Goal: Check status: Check status

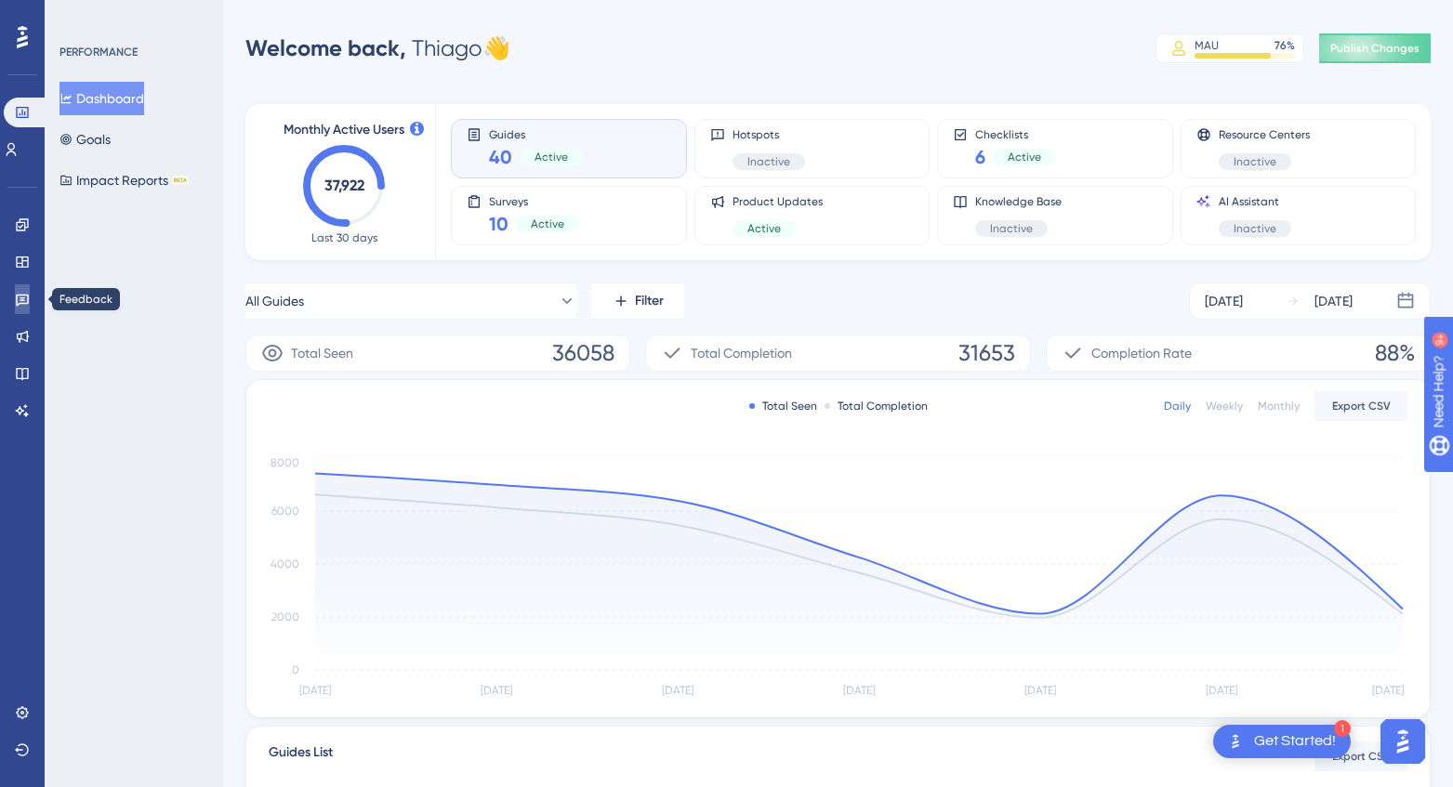
click at [20, 307] on link at bounding box center [22, 299] width 15 height 30
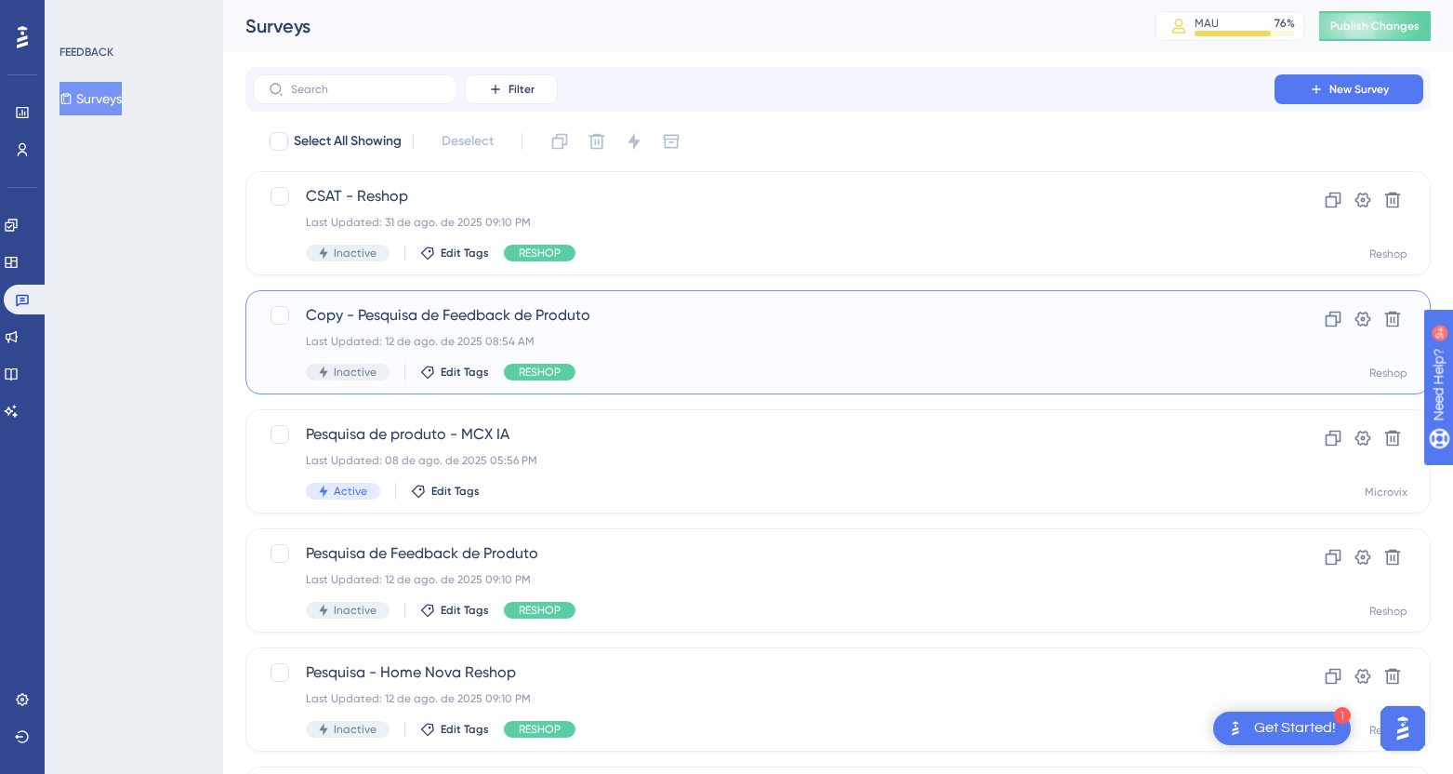
click at [667, 328] on div "Copy - Pesquisa de Feedback de Produto Last Updated: 12 de ago. de 2025 08:54 A…" at bounding box center [764, 342] width 916 height 76
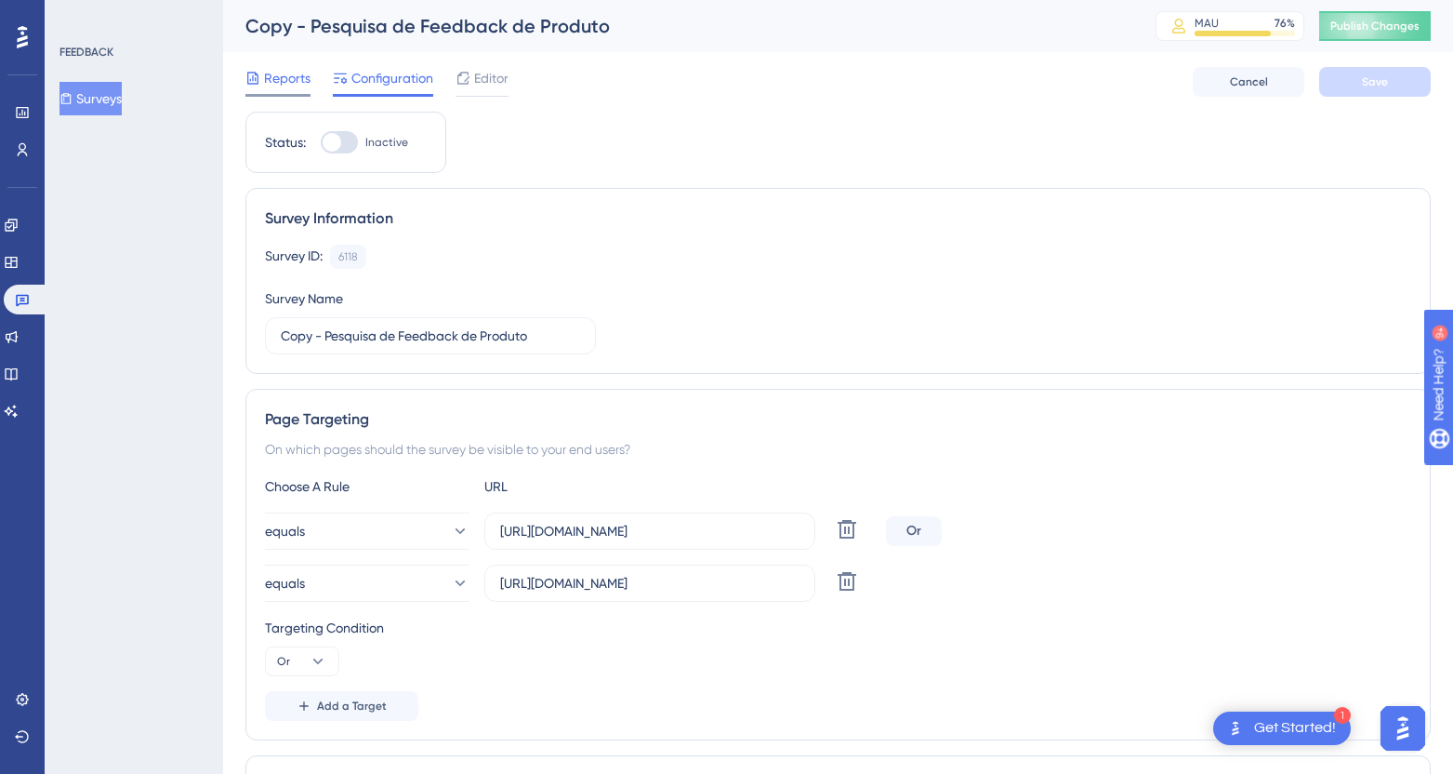
click at [271, 80] on span "Reports" at bounding box center [287, 78] width 46 height 22
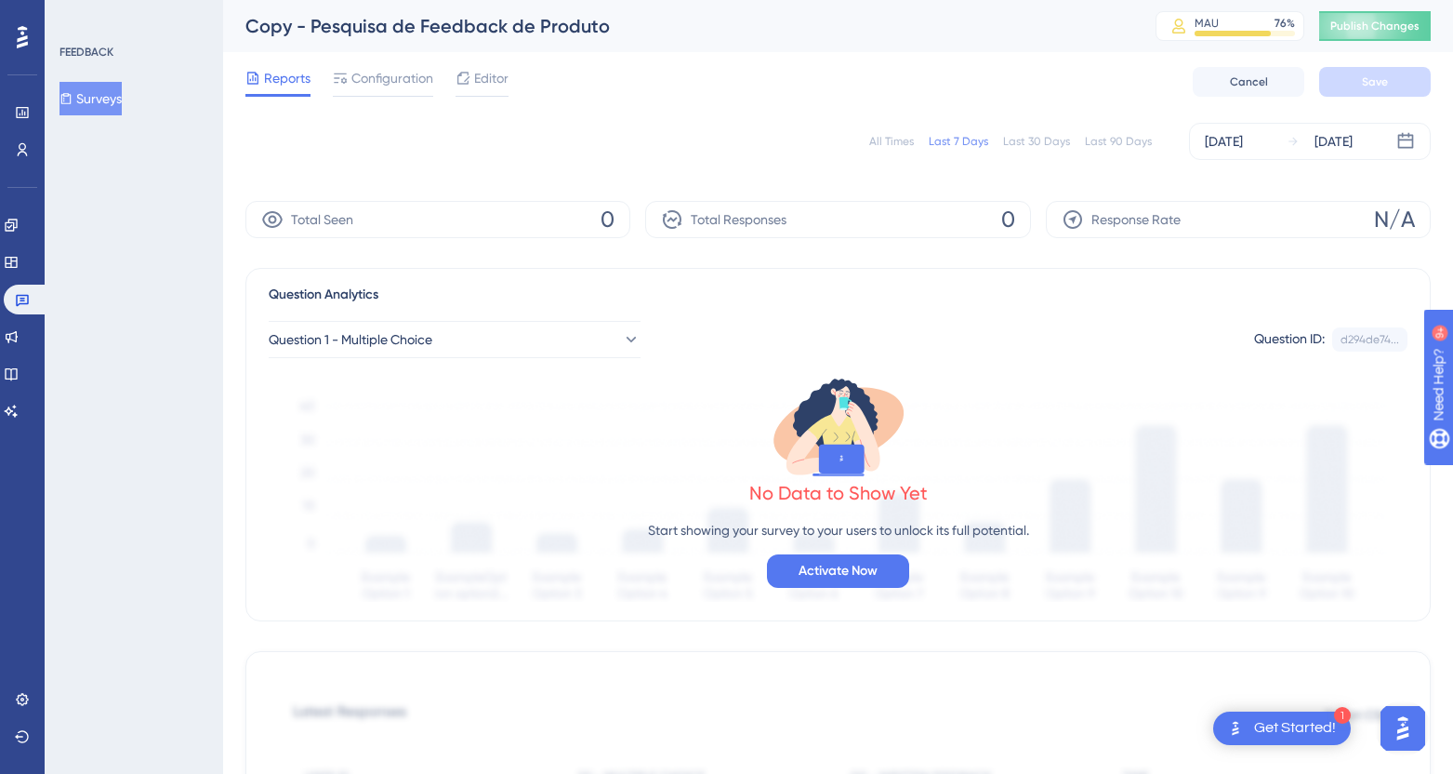
click at [1108, 140] on div "Last 90 Days" at bounding box center [1118, 141] width 67 height 15
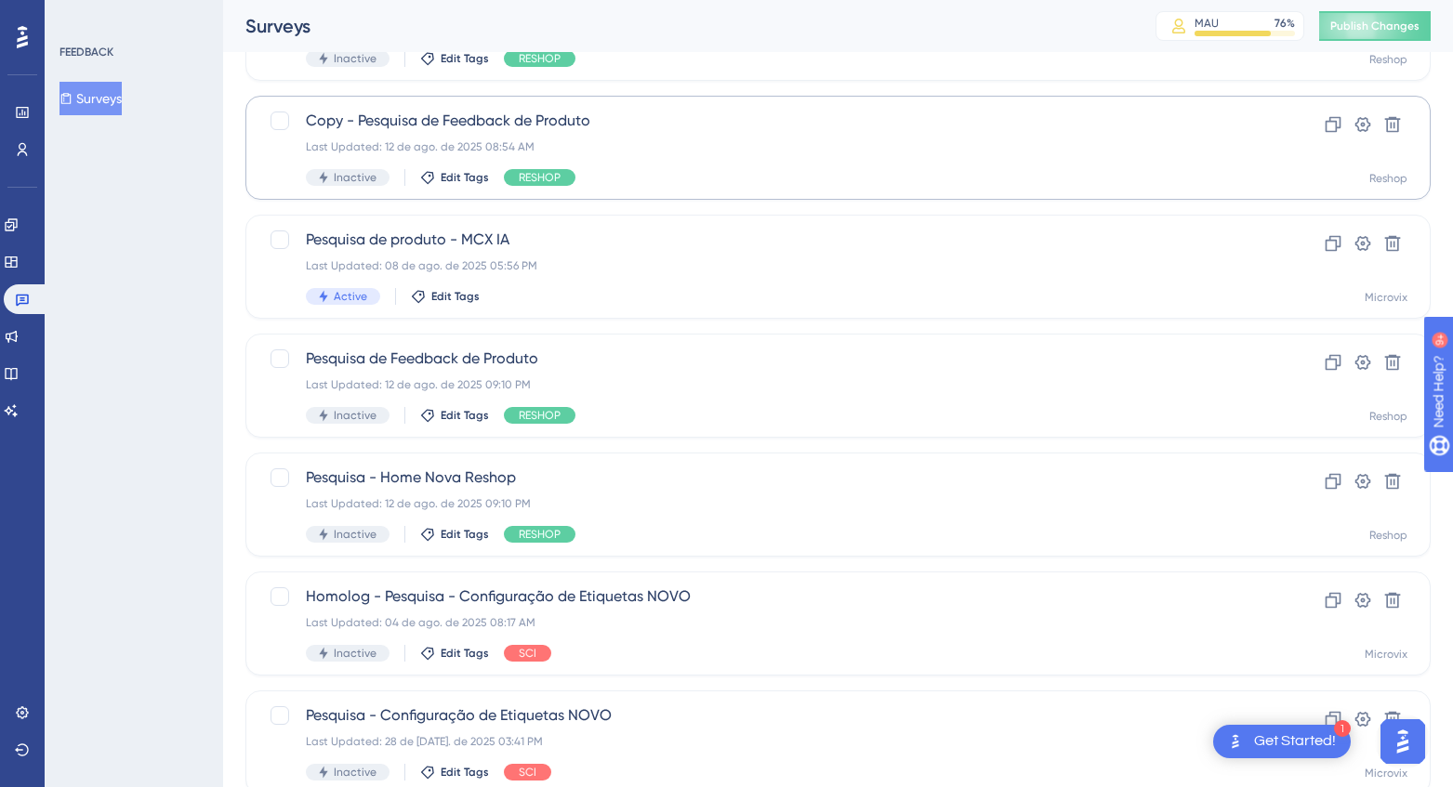
scroll to position [195, 0]
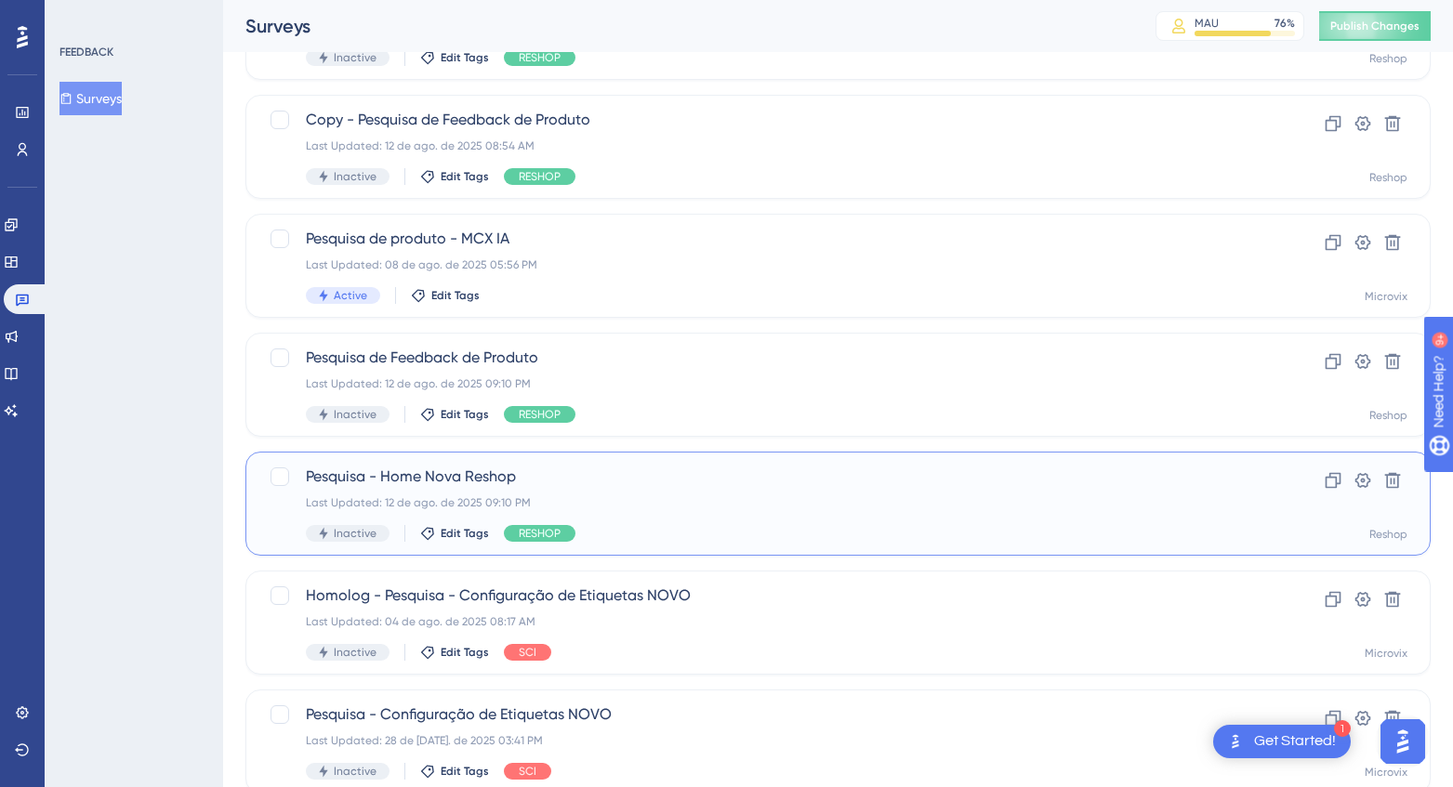
click at [625, 497] on div "Last Updated: 12 de ago. de 2025 09:10 PM" at bounding box center [764, 503] width 916 height 15
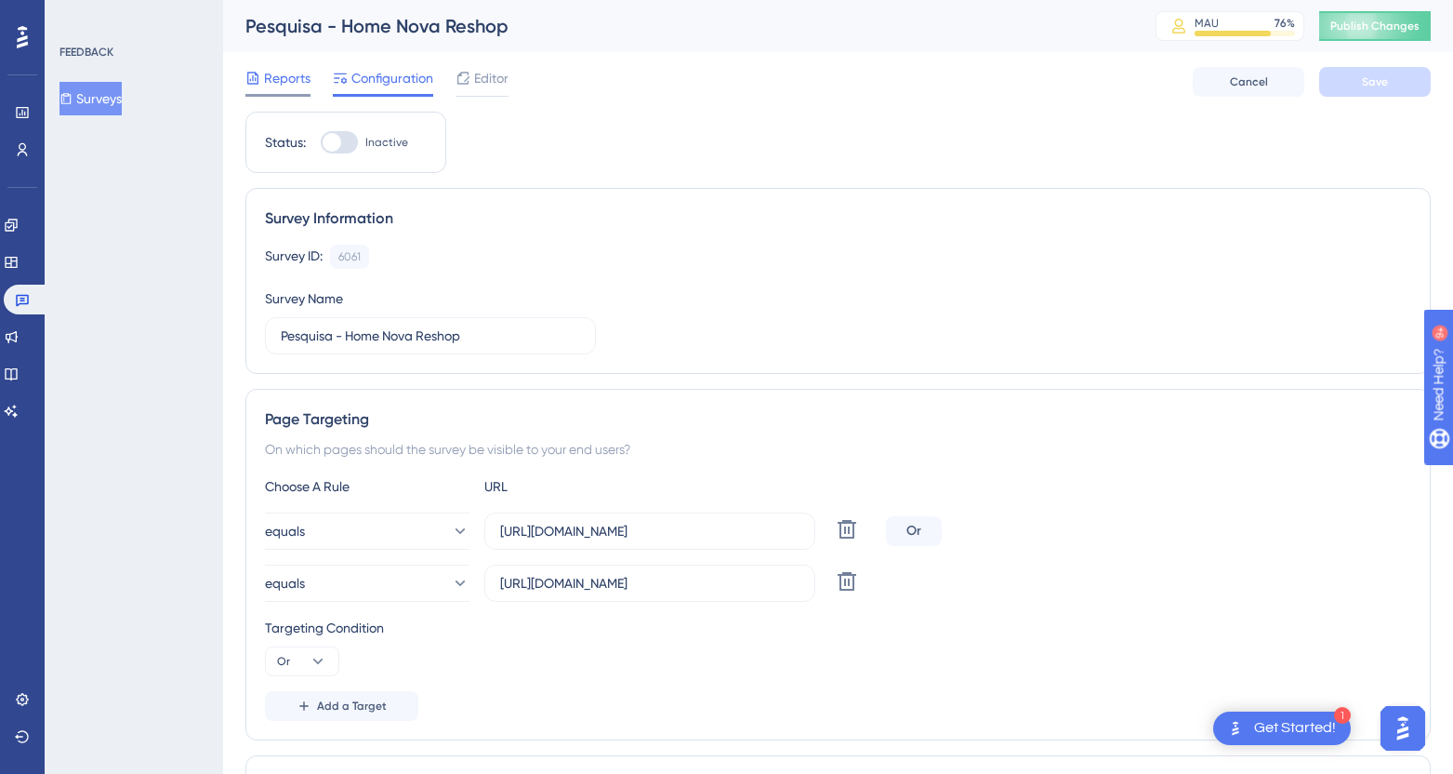
click at [258, 79] on icon at bounding box center [252, 78] width 15 height 15
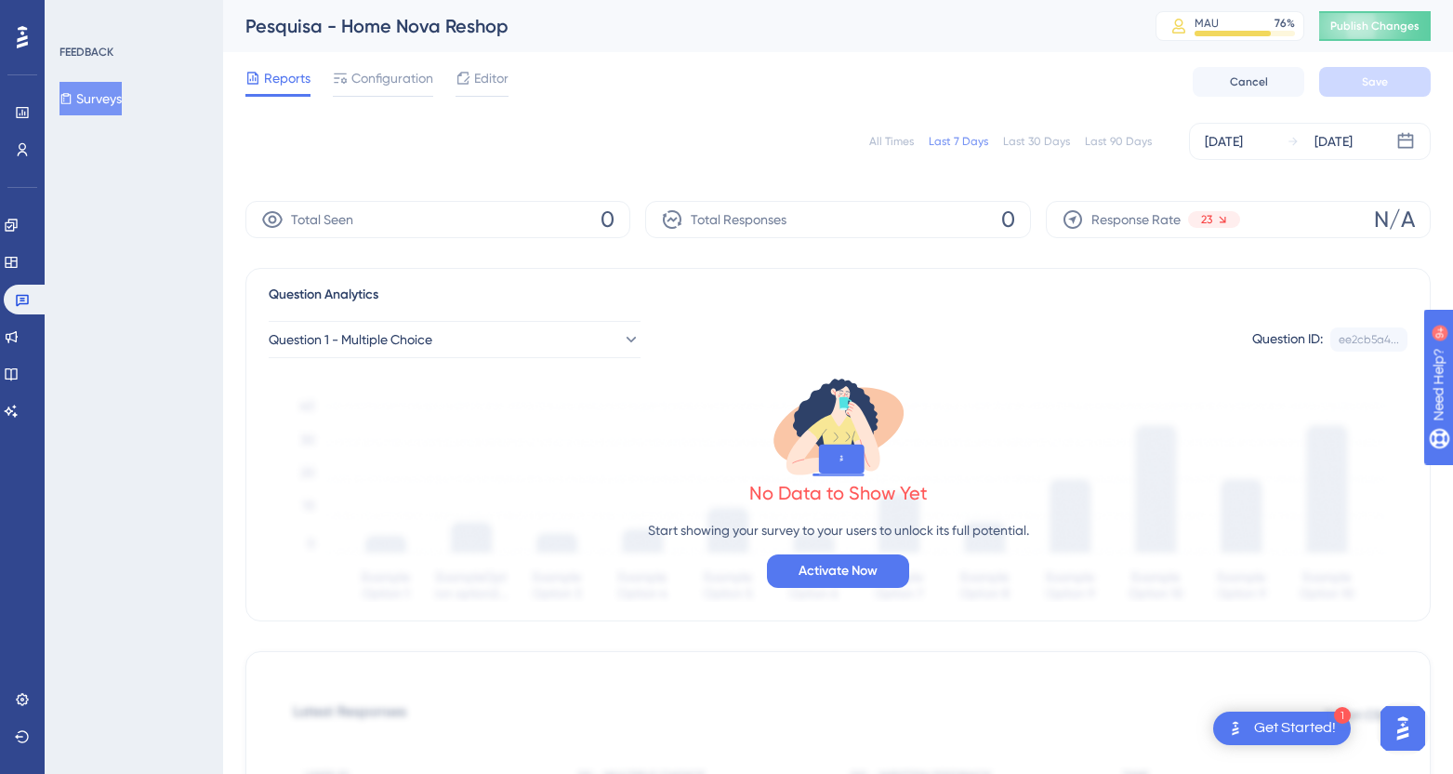
click at [1119, 141] on div "Last 90 Days" at bounding box center [1118, 141] width 67 height 15
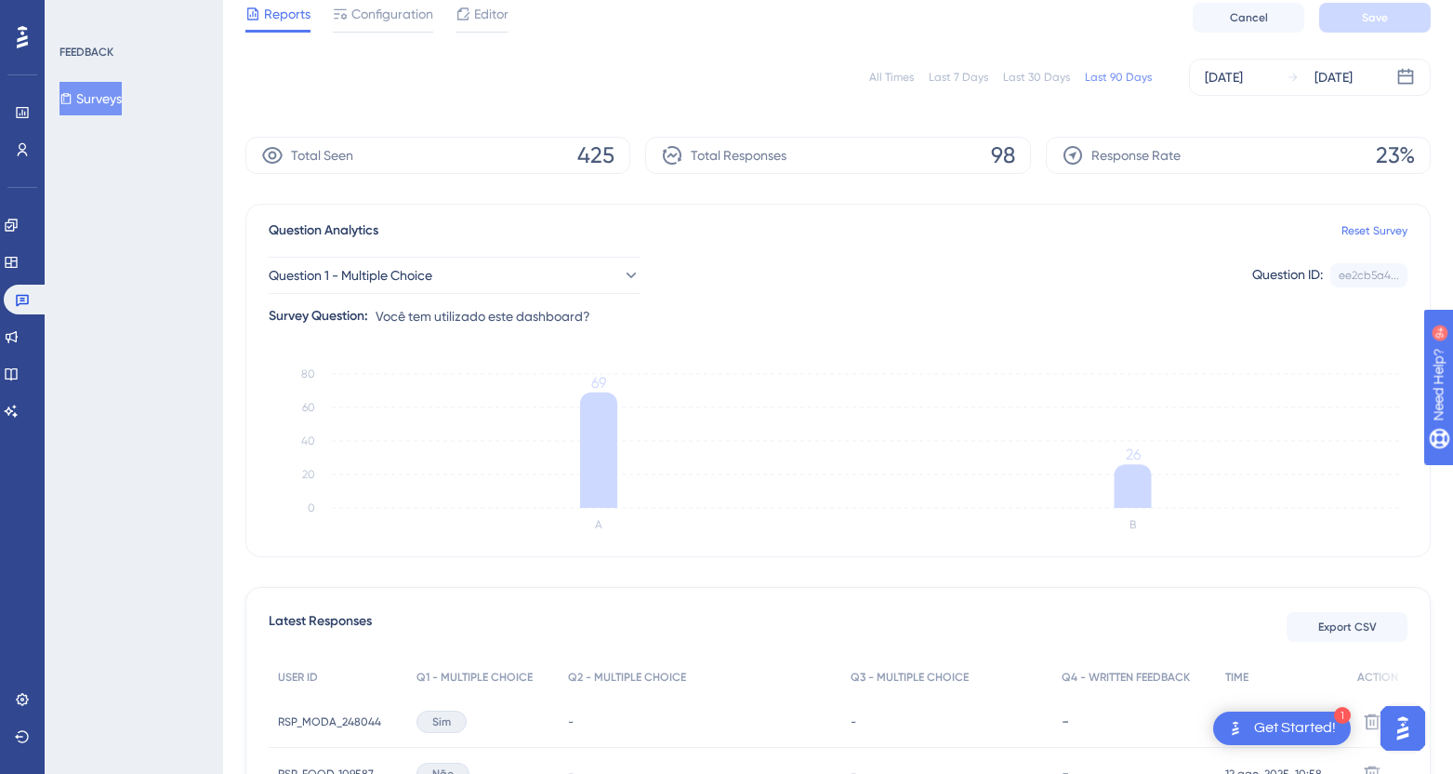
scroll to position [35, 0]
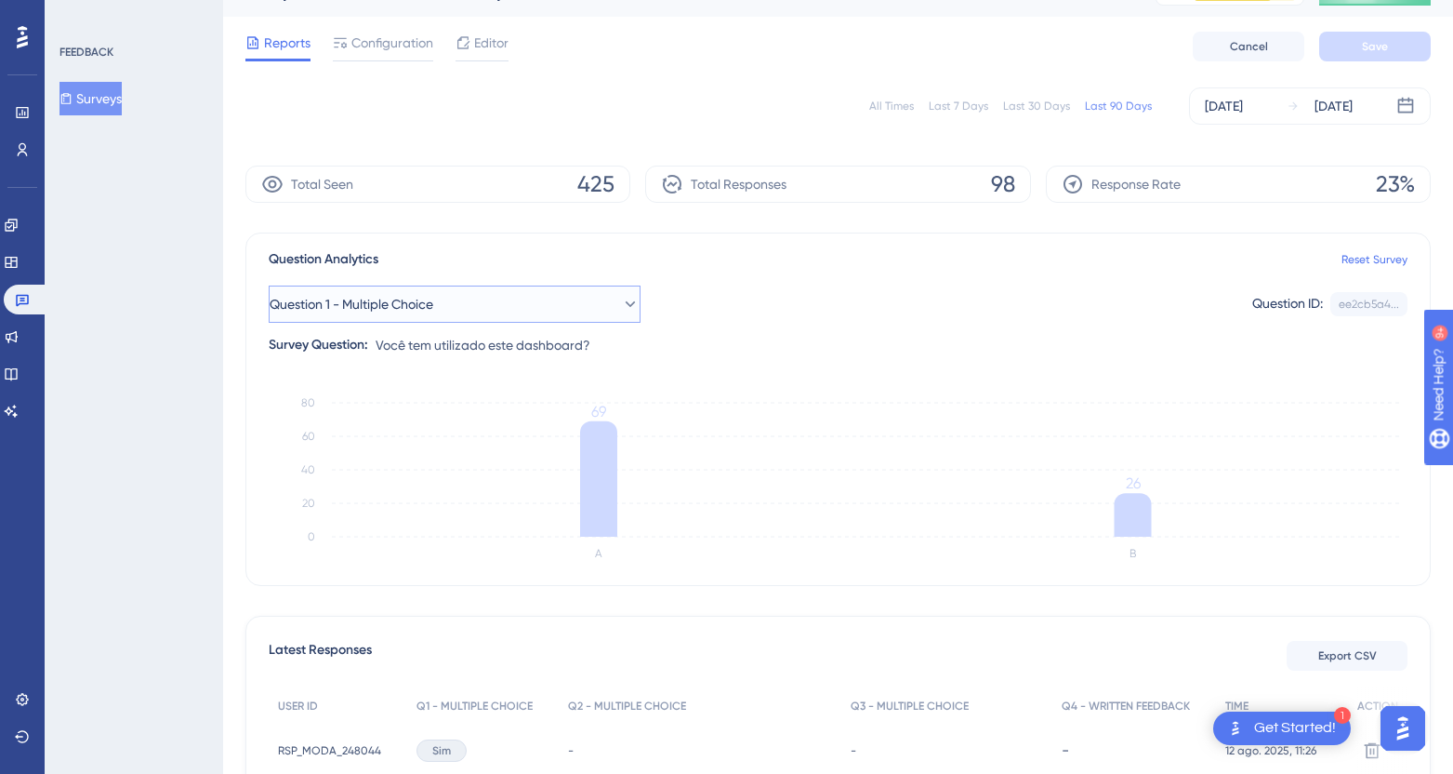
click at [457, 295] on button "Question 1 - Multiple Choice" at bounding box center [455, 303] width 372 height 37
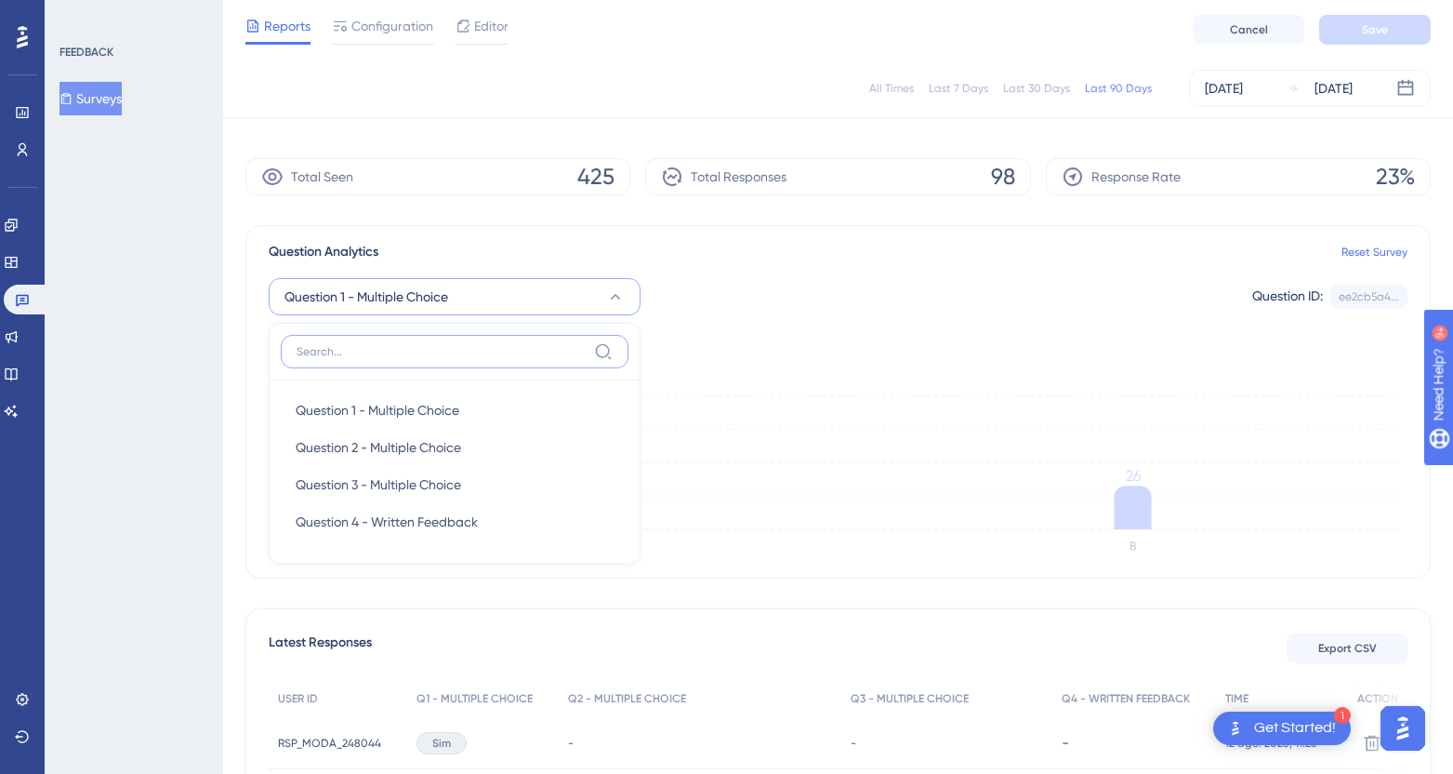
scroll to position [97, 0]
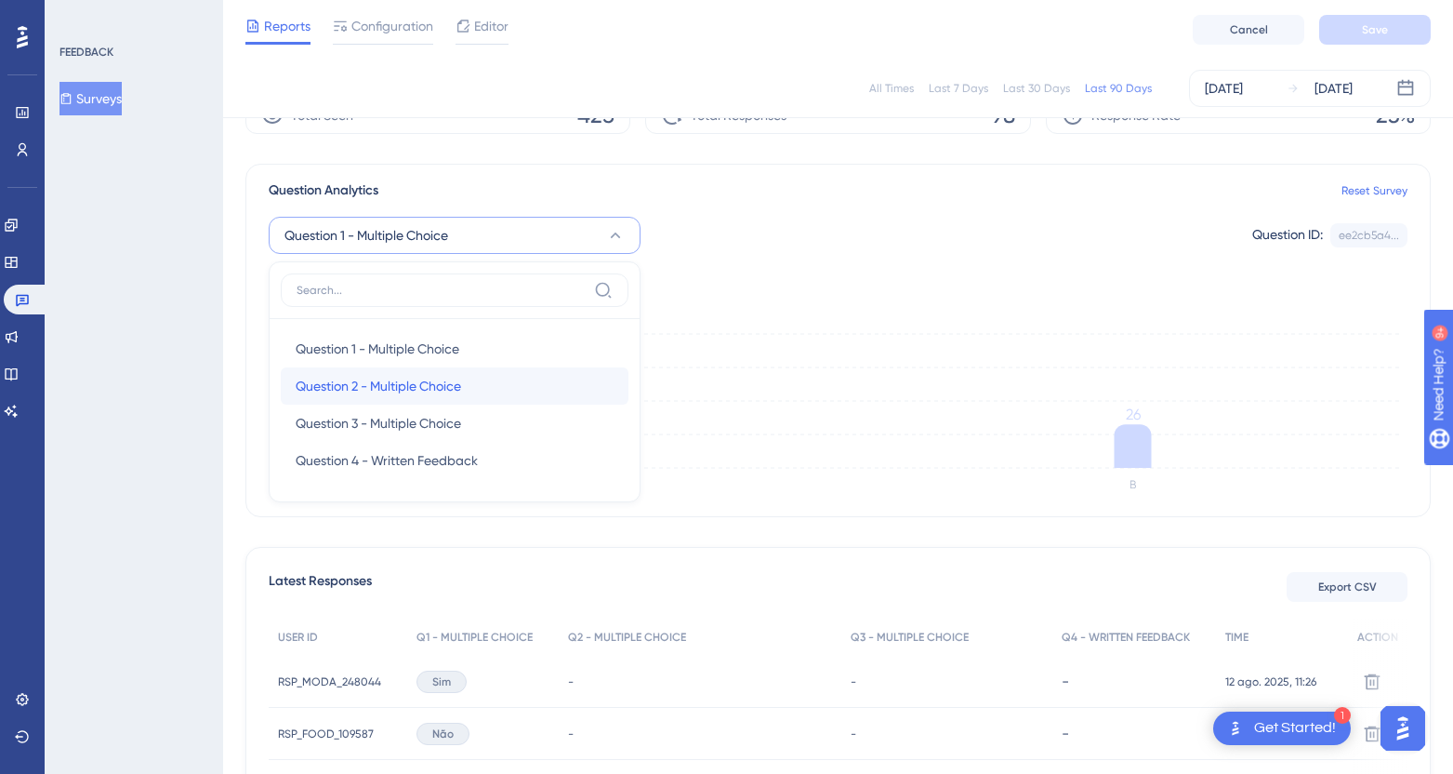
click at [400, 397] on div "Question 2 - Multiple Choice Question 2 - Multiple Choice" at bounding box center [455, 385] width 318 height 37
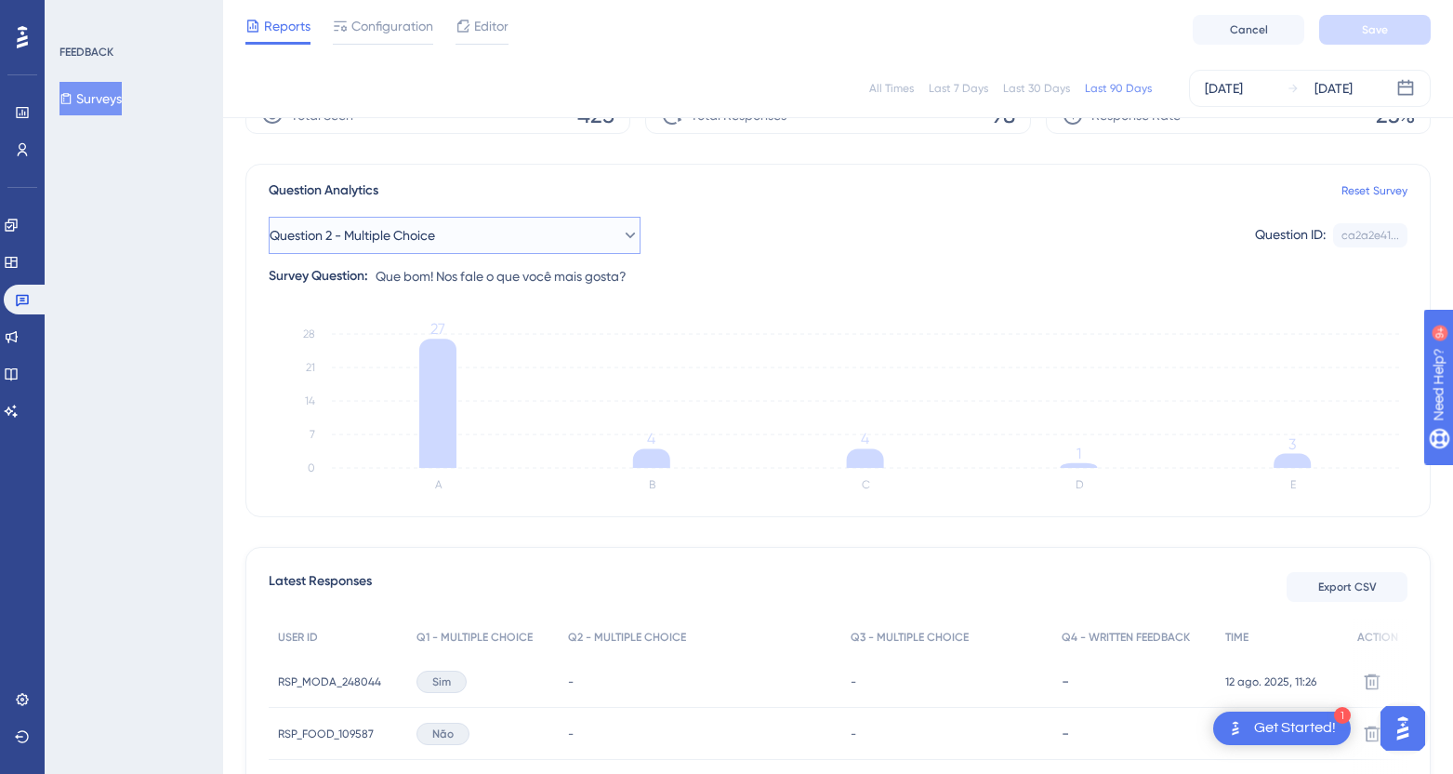
click at [435, 238] on span "Question 2 - Multiple Choice" at bounding box center [352, 235] width 165 height 22
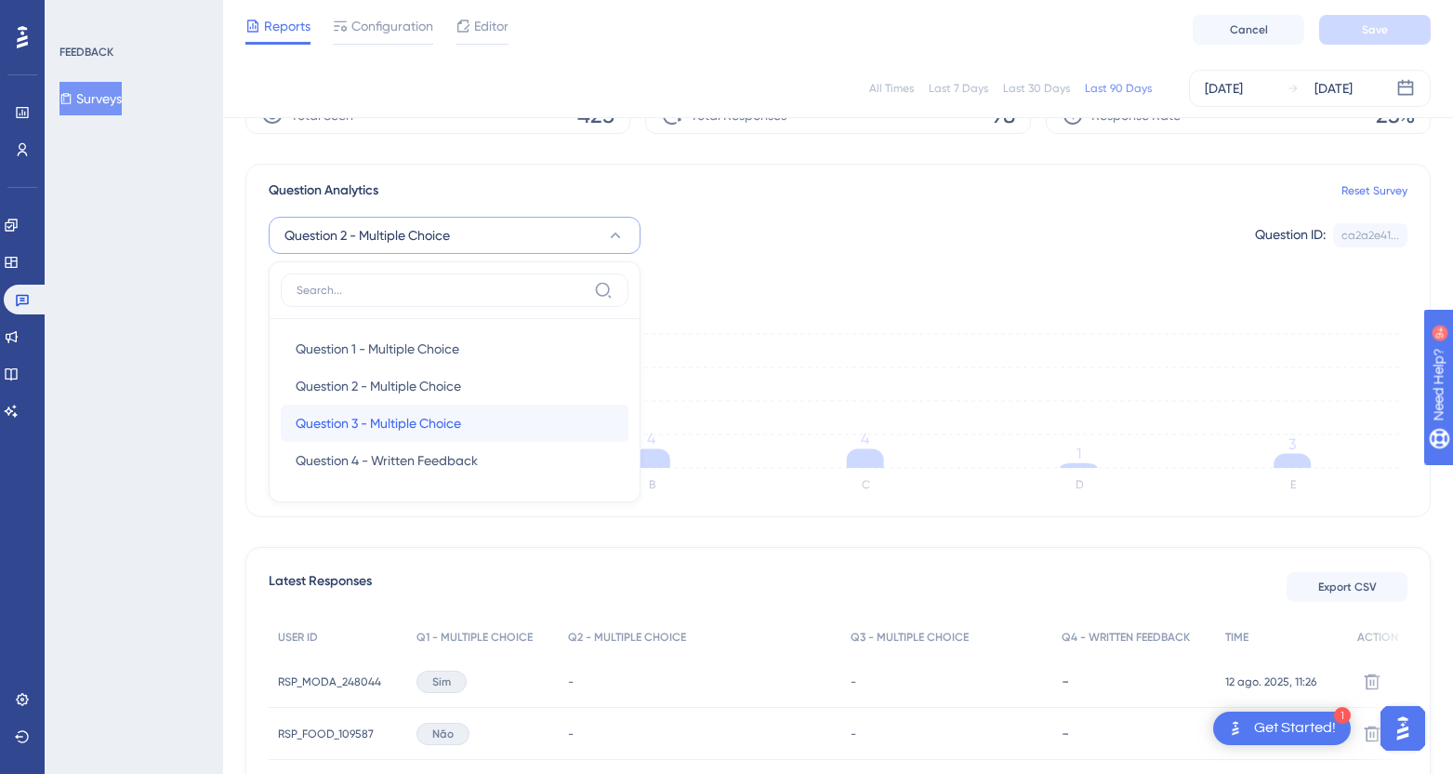
click at [444, 418] on span "Question 3 - Multiple Choice" at bounding box center [378, 423] width 165 height 22
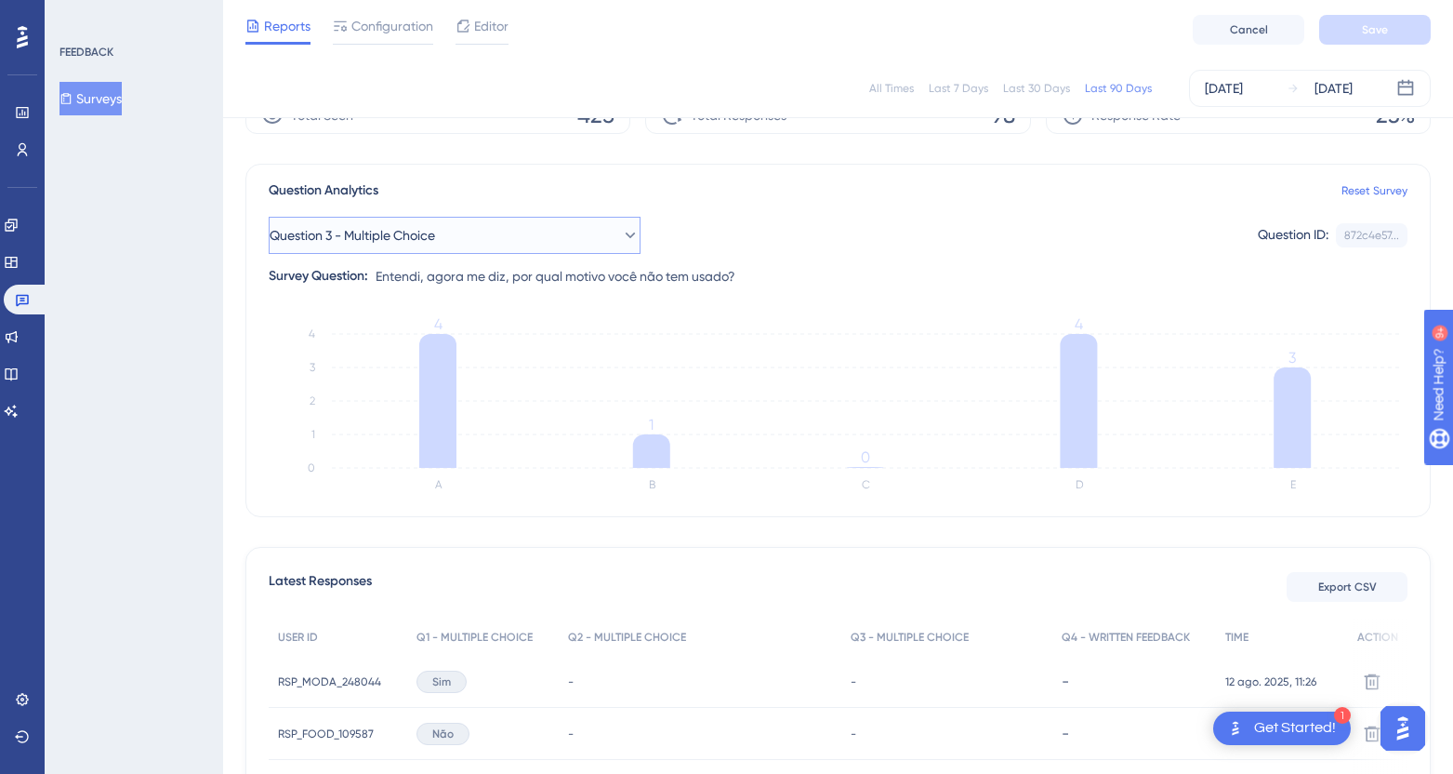
click at [435, 245] on span "Question 3 - Multiple Choice" at bounding box center [352, 235] width 165 height 22
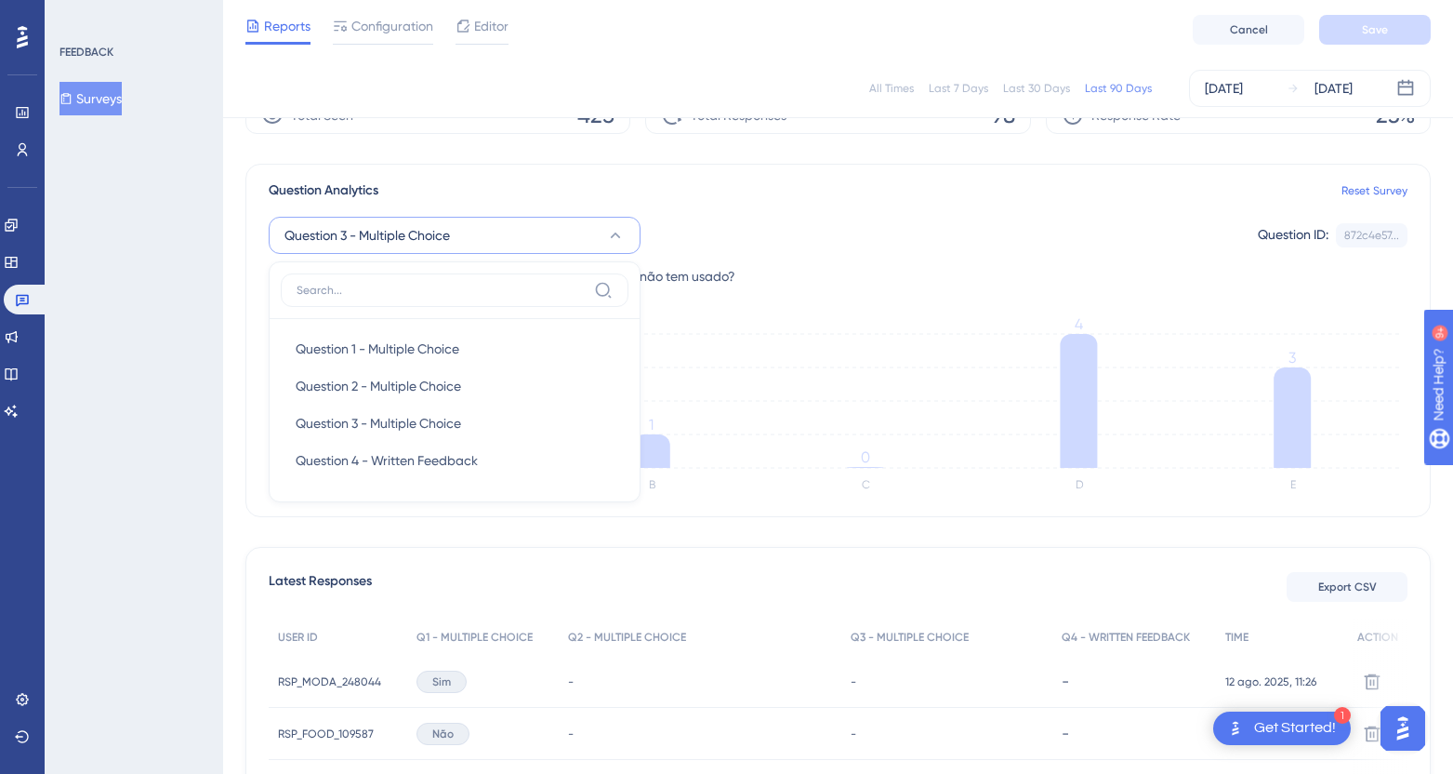
click at [730, 226] on div "Question 3 - Multiple Choice Question 1 - Multiple Choice Question 1 - Multiple…" at bounding box center [838, 235] width 1139 height 37
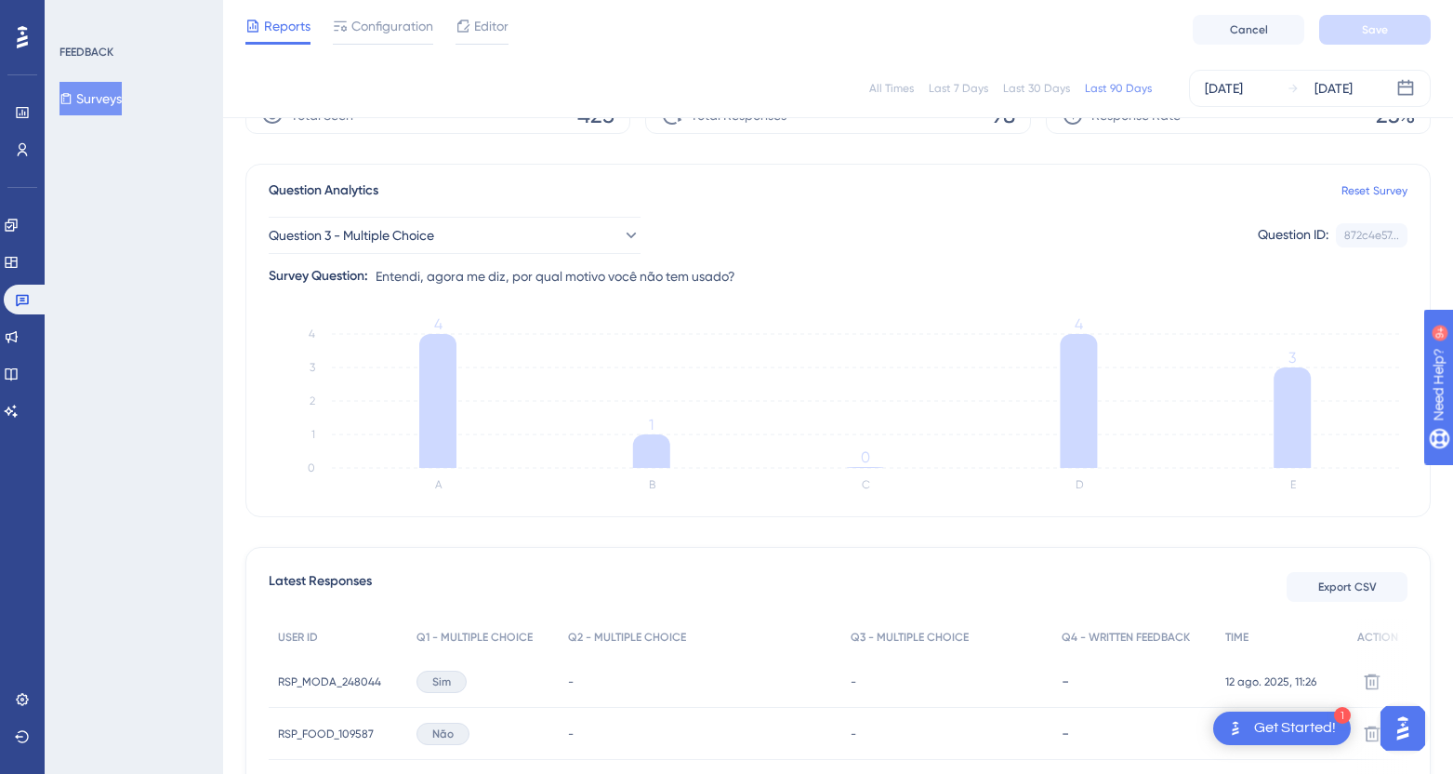
scroll to position [0, 0]
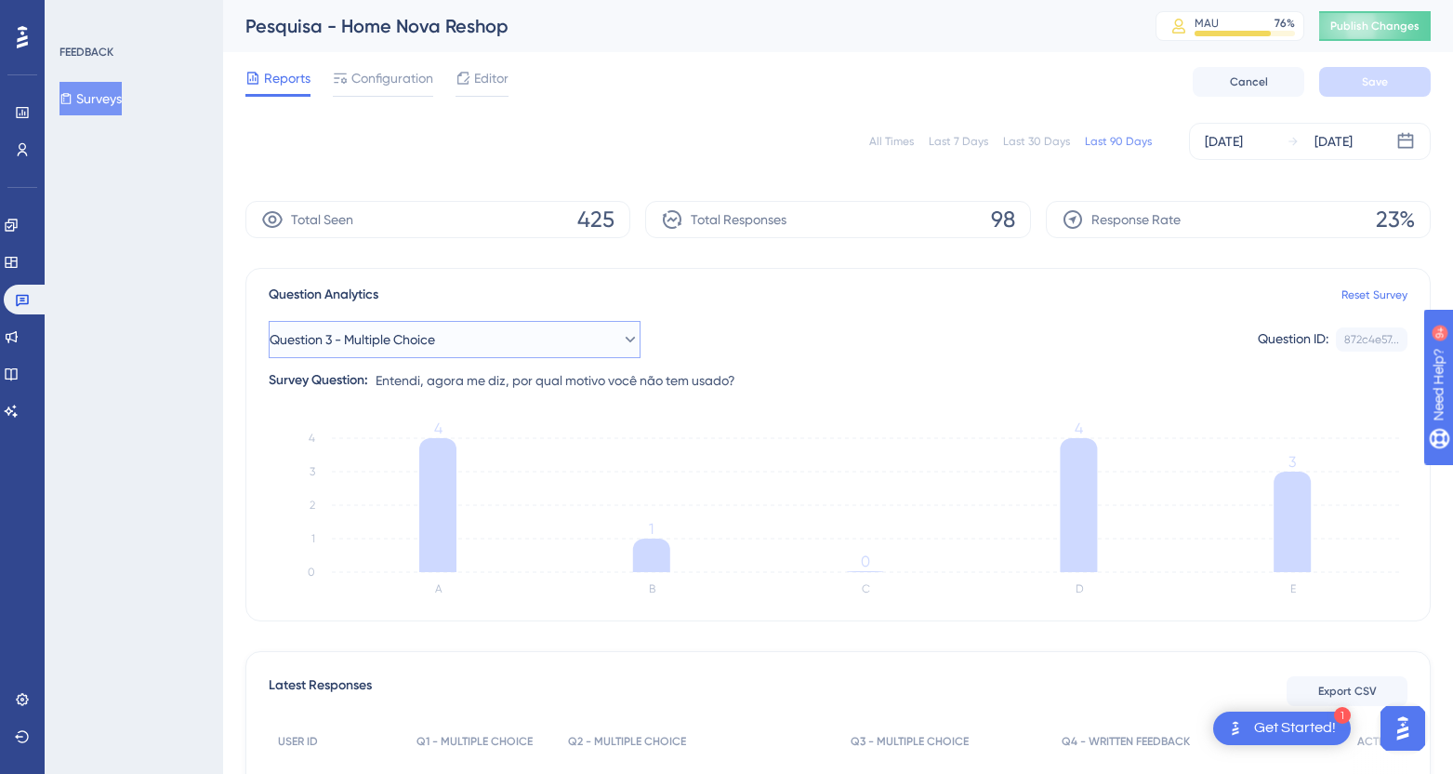
click at [456, 346] on button "Question 3 - Multiple Choice" at bounding box center [455, 339] width 372 height 37
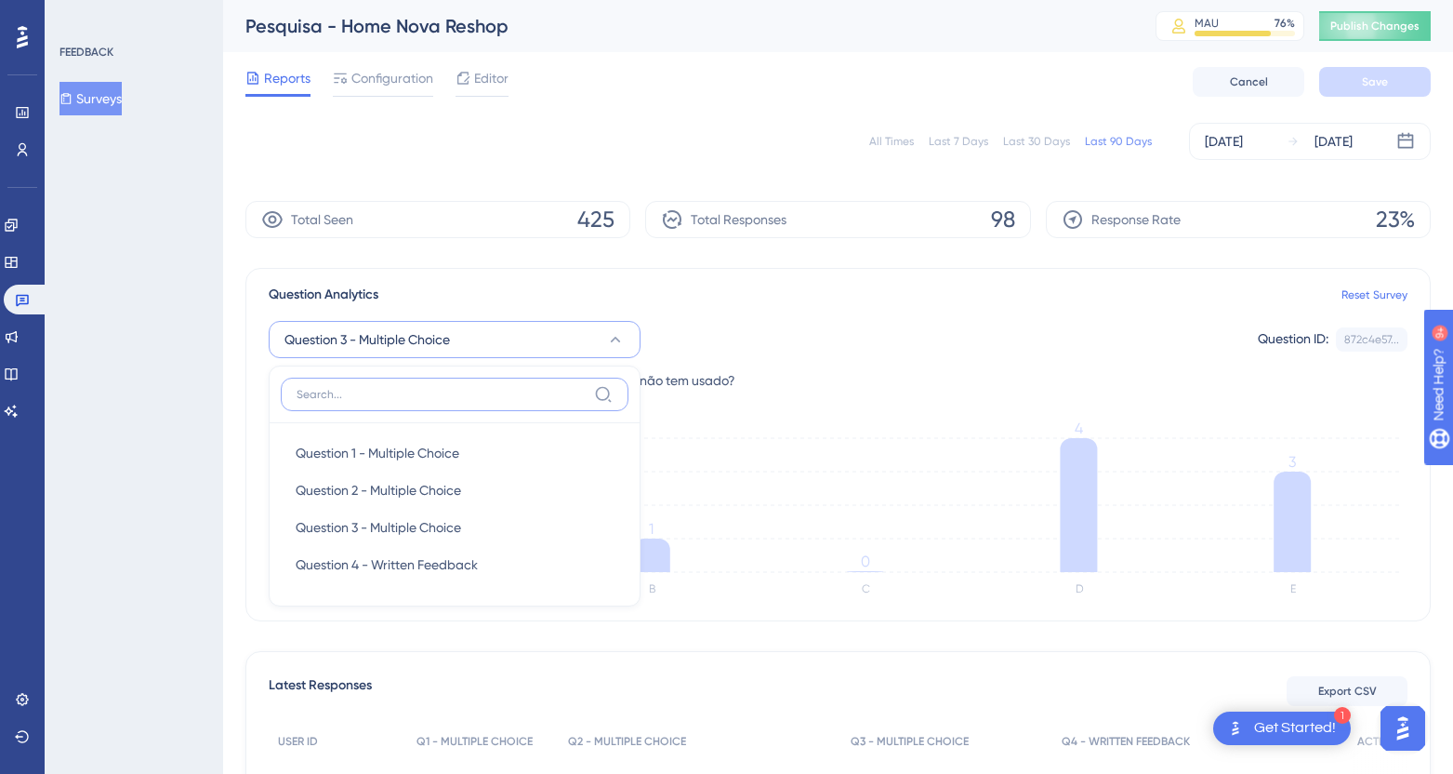
scroll to position [99, 0]
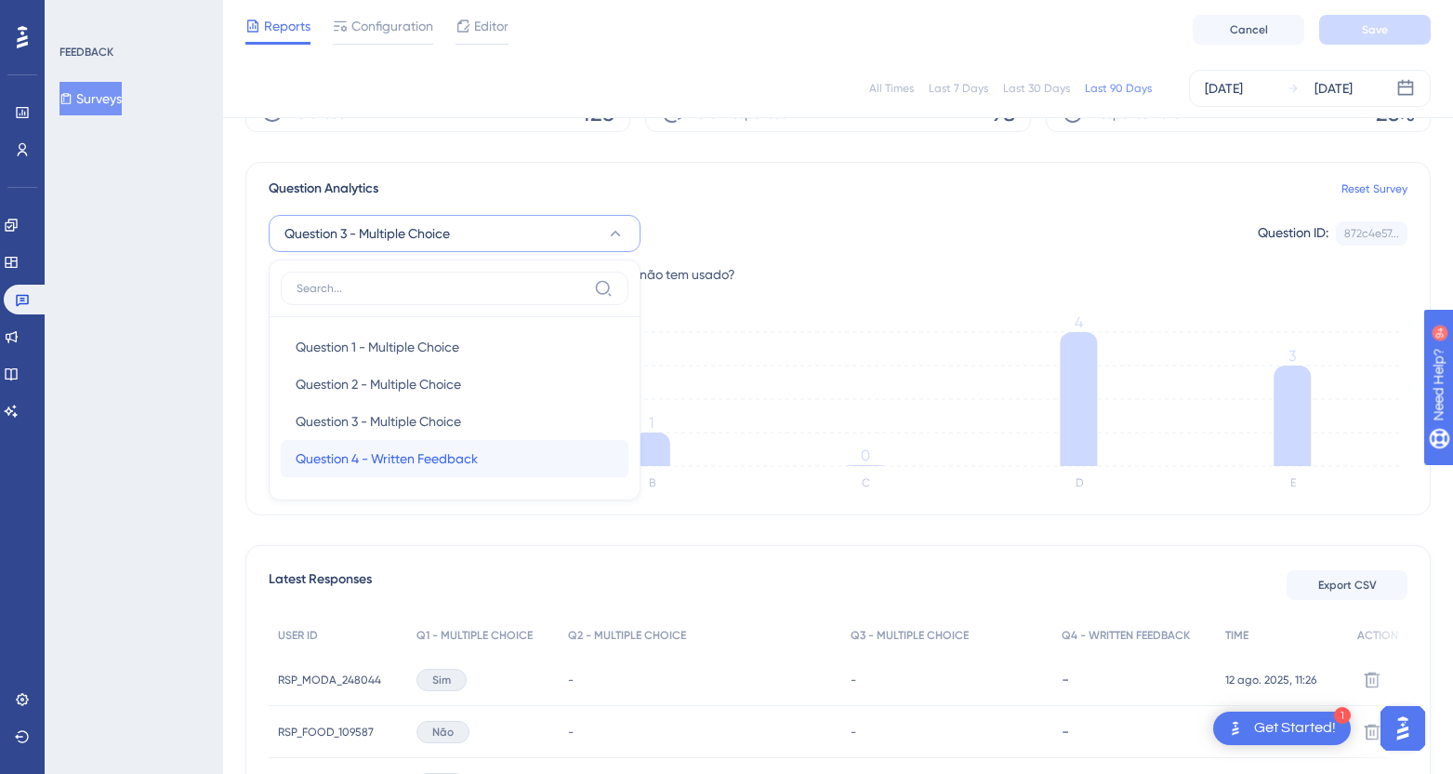
click at [424, 452] on span "Question 4 - Written Feedback" at bounding box center [387, 458] width 182 height 22
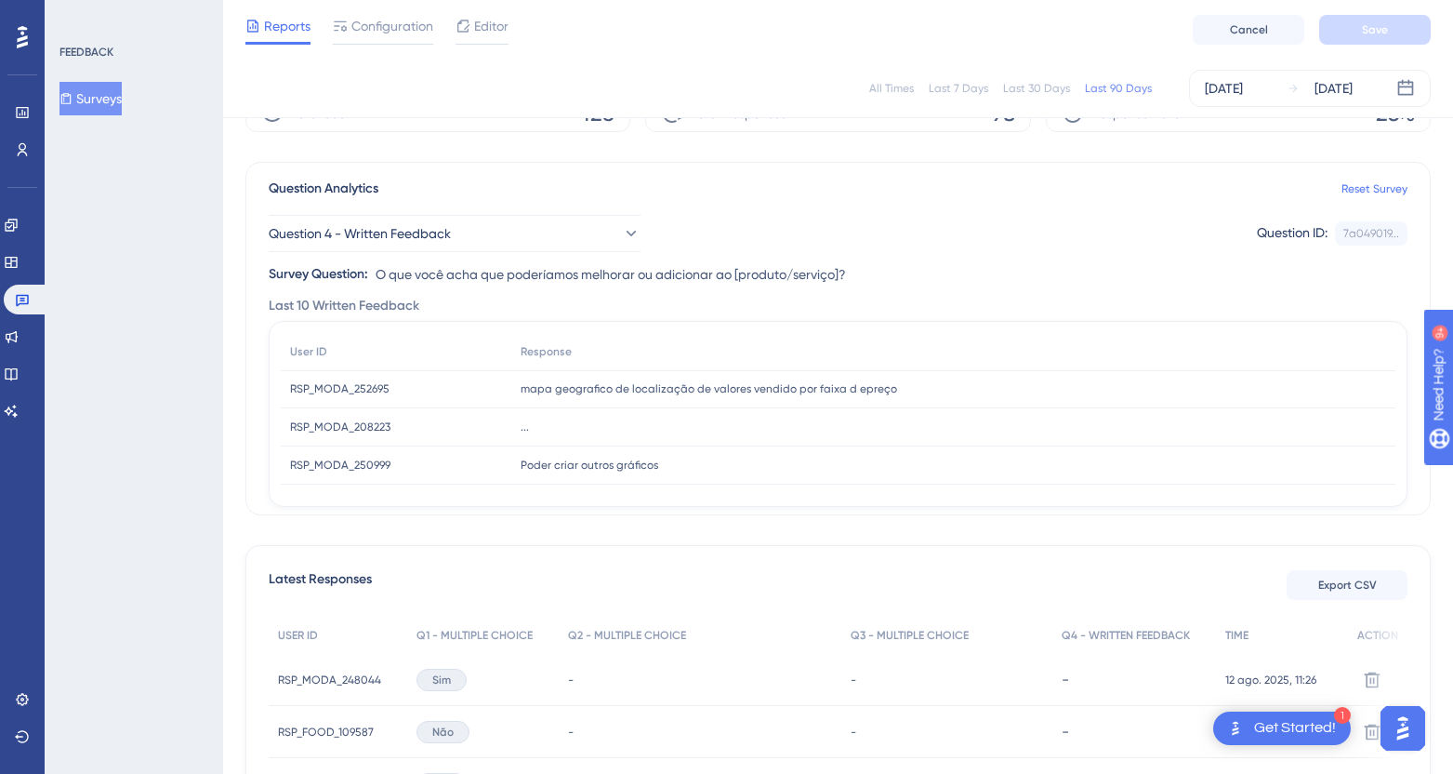
scroll to position [0, 0]
